Goal: Find contact information: Find contact information

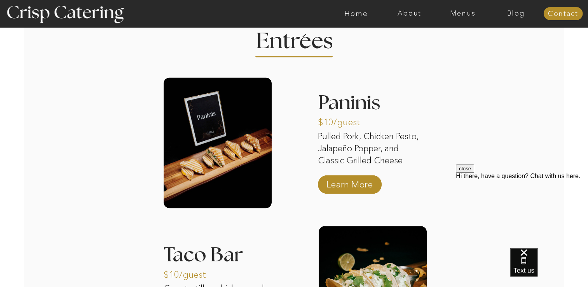
scroll to position [965, 0]
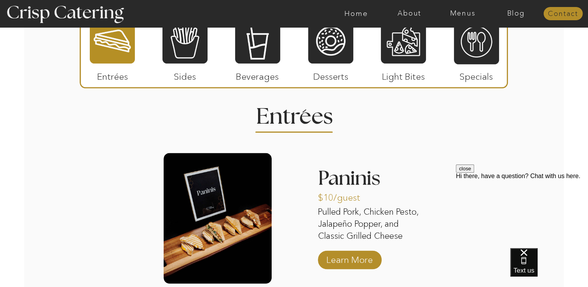
click at [580, 14] on nav "Contact" at bounding box center [562, 14] width 39 height 8
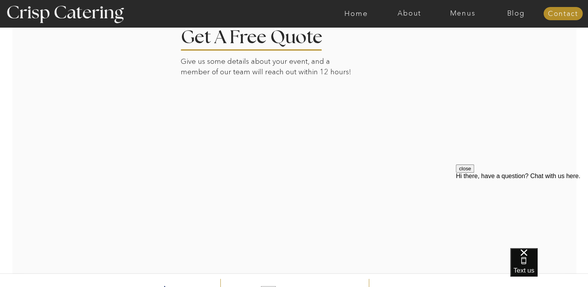
click at [430, 82] on div at bounding box center [295, 140] width 542 height 265
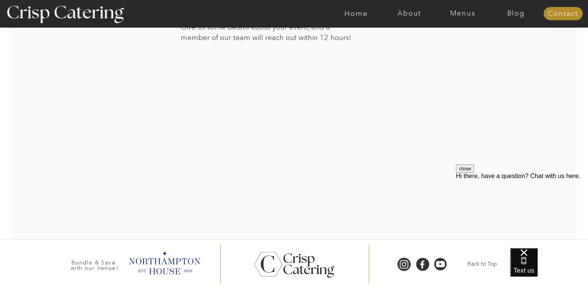
scroll to position [251, 0]
